Goal: Navigation & Orientation: Find specific page/section

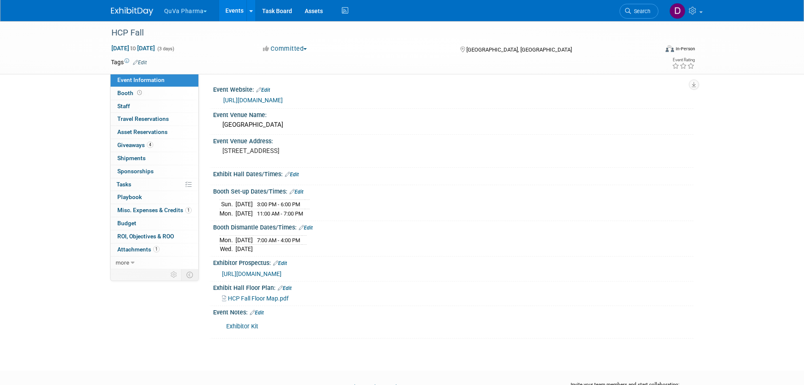
click at [185, 14] on button "QuVa Pharma" at bounding box center [190, 9] width 54 height 19
click at [186, 53] on link "QuVa Pharma" at bounding box center [194, 51] width 60 height 12
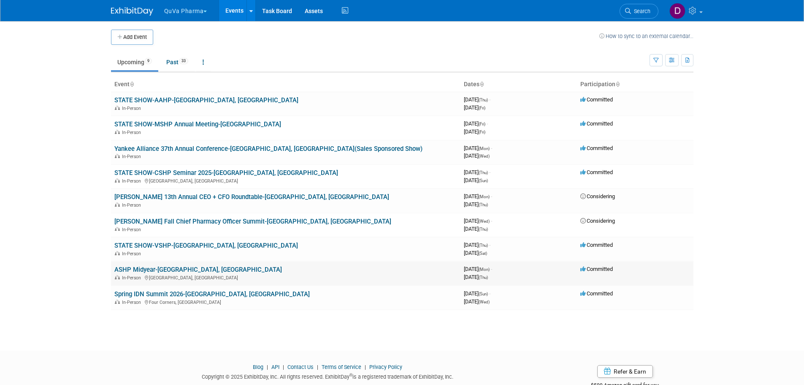
click at [154, 268] on link "ASHP Midyear-[GEOGRAPHIC_DATA], [GEOGRAPHIC_DATA]" at bounding box center [198, 270] width 168 height 8
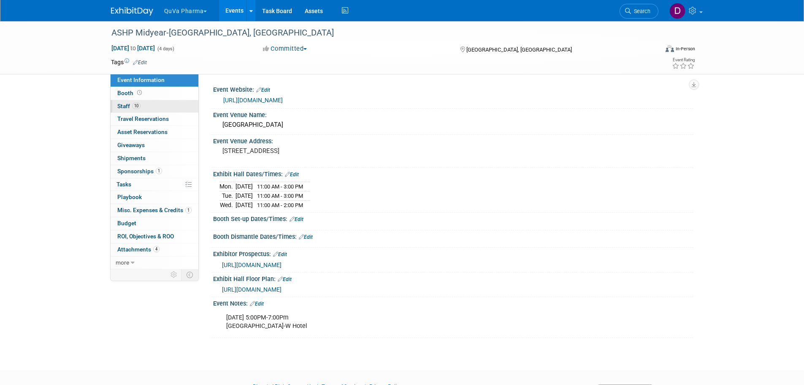
click at [122, 105] on span "Staff 10" at bounding box center [128, 106] width 23 height 7
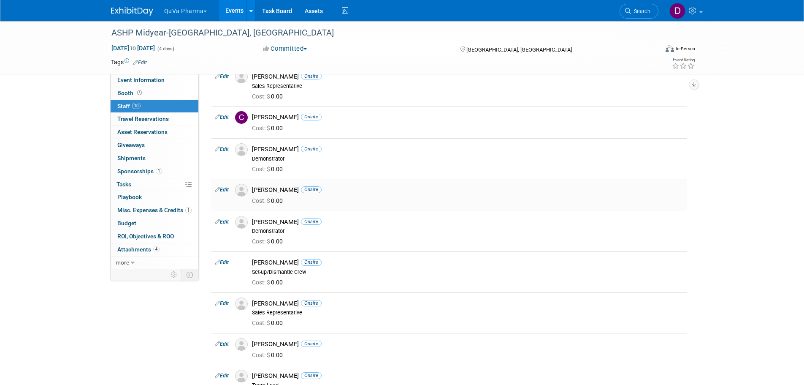
scroll to position [203, 0]
